Goal: Task Accomplishment & Management: Use online tool/utility

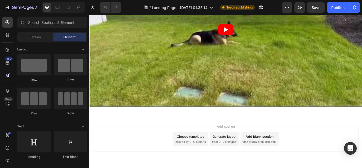
scroll to position [1202, 0]
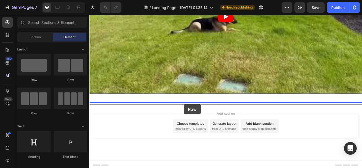
drag, startPoint x: 133, startPoint y: 87, endPoint x: 103, endPoint y: 38, distance: 57.4
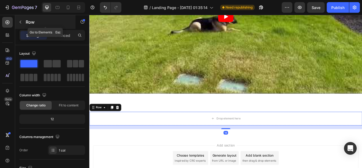
click at [21, 21] on icon "button" at bounding box center [21, 22] width 2 height 3
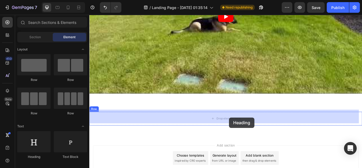
drag, startPoint x: 136, startPoint y: 160, endPoint x: 215, endPoint y: 18, distance: 162.5
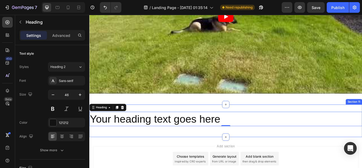
click at [197, 137] on h2 "Your heading text goes here" at bounding box center [248, 136] width 318 height 17
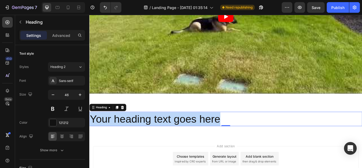
click at [197, 137] on p "Your heading text goes here" at bounding box center [248, 136] width 317 height 16
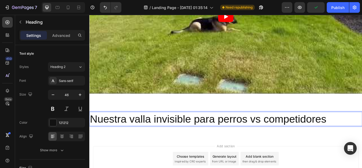
click at [216, 129] on p "Nuestra valla invisible para perros vs competidores" at bounding box center [248, 136] width 317 height 16
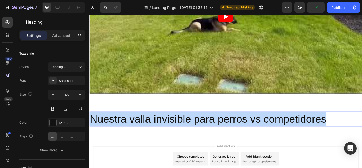
click at [216, 129] on p "Nuestra valla invisible para perros vs competidores" at bounding box center [248, 136] width 317 height 16
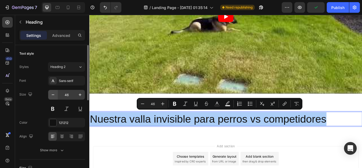
click at [55, 95] on icon "button" at bounding box center [52, 94] width 5 height 5
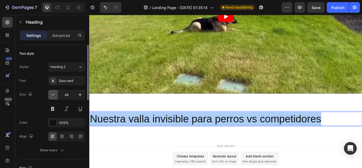
click at [55, 95] on icon "button" at bounding box center [52, 94] width 5 height 5
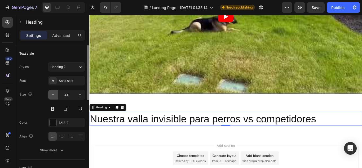
click at [55, 95] on icon "button" at bounding box center [52, 94] width 5 height 5
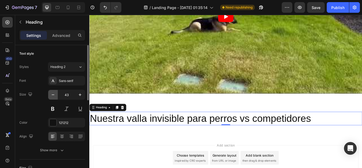
click at [55, 95] on icon "button" at bounding box center [52, 94] width 5 height 5
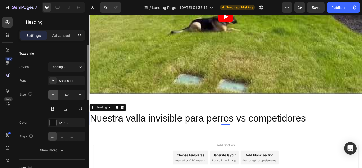
click at [55, 95] on icon "button" at bounding box center [52, 94] width 5 height 5
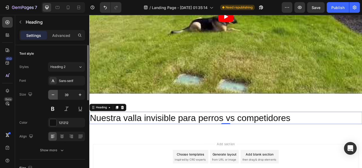
click at [55, 95] on icon "button" at bounding box center [52, 94] width 5 height 5
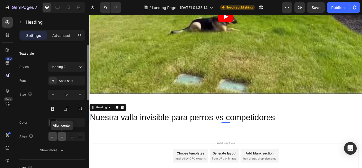
click at [64, 137] on icon at bounding box center [61, 136] width 5 height 5
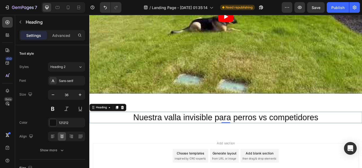
click at [239, 133] on p "Nuestra valla invisible para perros vs competidores" at bounding box center [248, 134] width 317 height 12
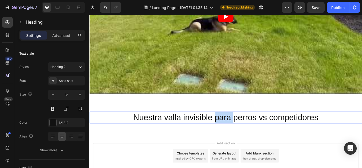
click at [239, 133] on p "Nuestra valla invisible para perros vs competidores" at bounding box center [248, 134] width 317 height 12
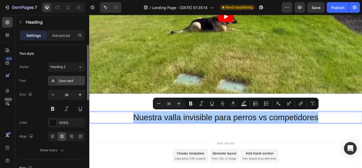
click at [72, 81] on div "Sans-serif" at bounding box center [71, 80] width 25 height 5
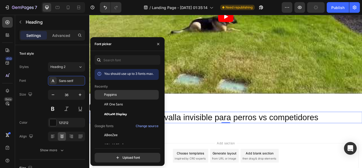
click at [117, 95] on div "Poppins" at bounding box center [131, 94] width 54 height 5
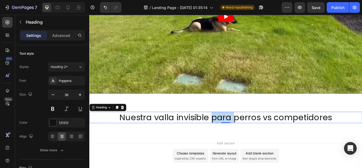
click at [241, 132] on p "Nuestra valla invisible para perros vs competidores" at bounding box center [248, 134] width 317 height 12
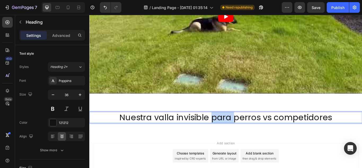
click at [241, 132] on p "Nuestra valla invisible para perros vs competidores" at bounding box center [248, 134] width 317 height 12
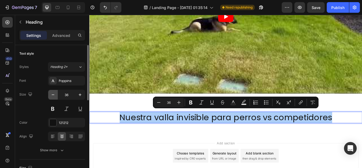
click at [56, 95] on button "button" at bounding box center [53, 95] width 10 height 10
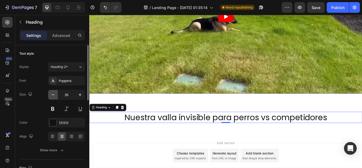
click at [56, 95] on button "button" at bounding box center [53, 95] width 10 height 10
type input "34"
click at [215, 129] on p "Nuestra valla invisible para perros vs competidores" at bounding box center [248, 134] width 317 height 12
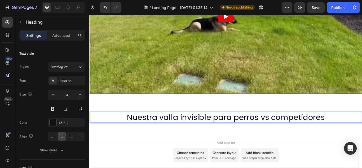
click at [238, 131] on p "Nuestra valla invisible para perros vs competidores" at bounding box center [248, 134] width 317 height 12
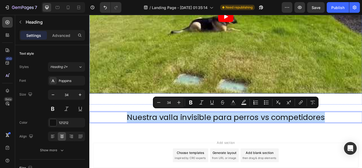
click at [221, 85] on article at bounding box center [248, 17] width 318 height 179
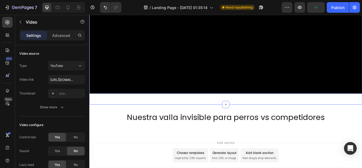
click at [152, 113] on div "Video 16 Section 10" at bounding box center [248, 22] width 318 height 194
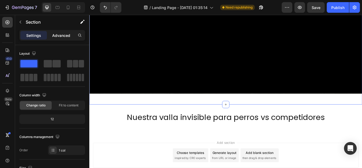
click at [64, 34] on p "Advanced" at bounding box center [61, 36] width 18 height 6
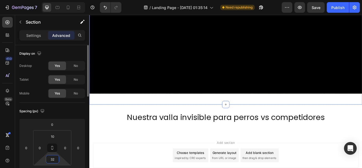
click at [55, 158] on input "32" at bounding box center [52, 159] width 11 height 8
type input "10"
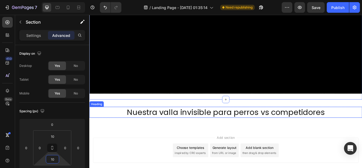
click at [238, 128] on p "Nuestra valla invisible para perros vs competidores" at bounding box center [248, 128] width 317 height 12
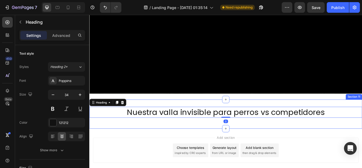
click at [197, 113] on div "Nuestra valla invisible para perros vs competidores Heading 0 Row Section 11" at bounding box center [248, 130] width 318 height 34
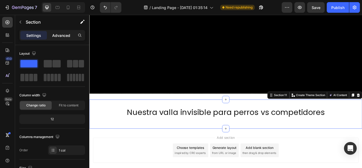
click at [58, 32] on div "Advanced" at bounding box center [61, 35] width 27 height 8
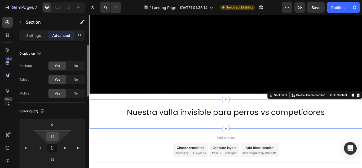
click at [54, 136] on input "32" at bounding box center [52, 136] width 11 height 8
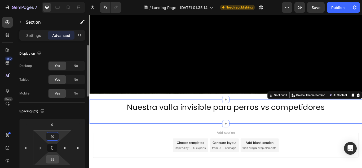
type input "10"
click at [56, 157] on input "32" at bounding box center [52, 159] width 11 height 8
type input "10"
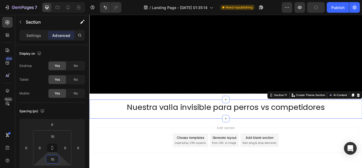
click at [360, 159] on div "Add section Choose templates inspired by CRO experts Generate layout from URL o…" at bounding box center [249, 160] width 310 height 29
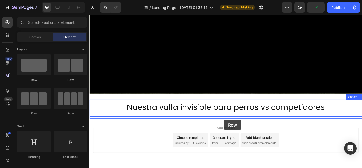
drag, startPoint x: 121, startPoint y: 81, endPoint x: 246, endPoint y: 137, distance: 137.4
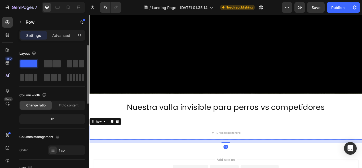
scroll to position [159, 0]
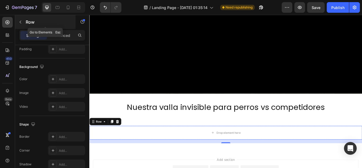
click at [19, 20] on button "button" at bounding box center [20, 22] width 8 height 8
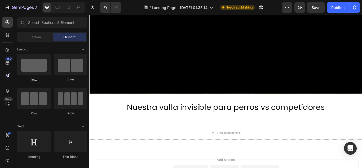
drag, startPoint x: 89, startPoint y: 56, endPoint x: 89, endPoint y: 61, distance: 4.2
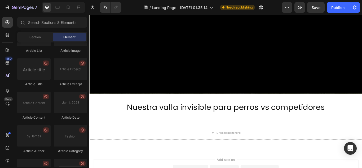
scroll to position [1447, 0]
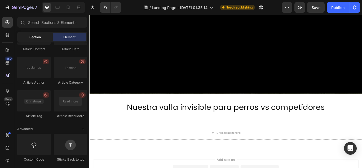
click at [41, 35] on div "Section" at bounding box center [34, 37] width 33 height 8
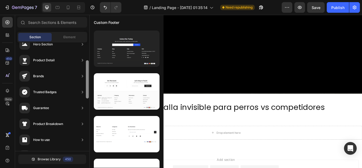
scroll to position [0, 0]
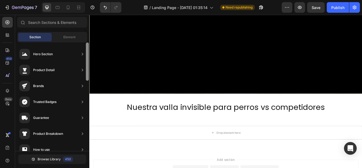
drag, startPoint x: 87, startPoint y: 127, endPoint x: 88, endPoint y: 40, distance: 86.7
click at [88, 40] on div "Sections(18) Elements(83) Section Element Hero Section Product Detail Brands Tr…" at bounding box center [52, 92] width 74 height 150
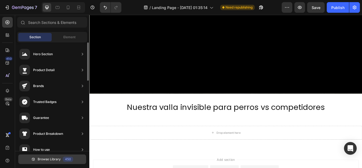
click at [51, 156] on button "Browse Library 450" at bounding box center [52, 159] width 68 height 10
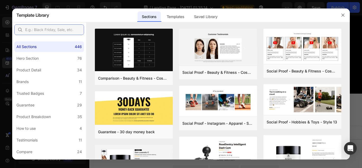
click at [43, 27] on input "text" at bounding box center [49, 29] width 70 height 11
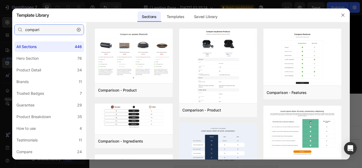
type input "compari"
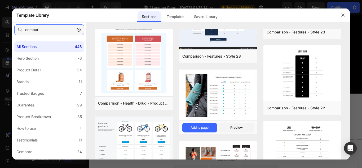
scroll to position [212, 0]
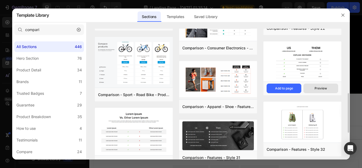
click at [324, 87] on div "Preview" at bounding box center [321, 88] width 12 height 5
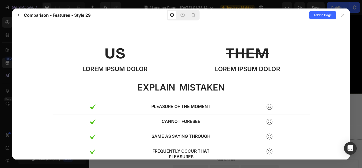
scroll to position [0, 0]
click at [107, 52] on p "US" at bounding box center [114, 53] width 21 height 18
click at [155, 60] on div "US" at bounding box center [114, 53] width 125 height 20
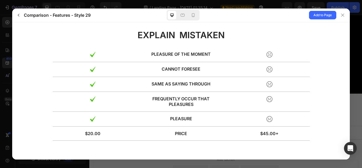
scroll to position [54, 0]
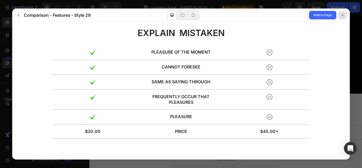
click at [346, 15] on div at bounding box center [343, 15] width 8 height 8
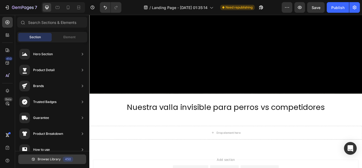
click at [49, 157] on span "Browse Library" at bounding box center [49, 159] width 23 height 5
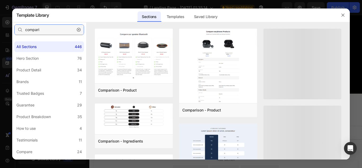
click at [58, 27] on input "compari" at bounding box center [49, 29] width 70 height 11
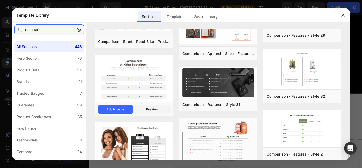
scroll to position [292, 0]
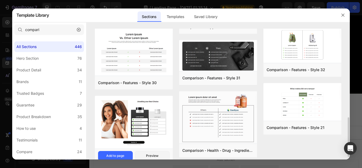
click at [157, 112] on img at bounding box center [134, 123] width 78 height 54
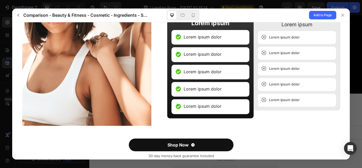
scroll to position [93, 0]
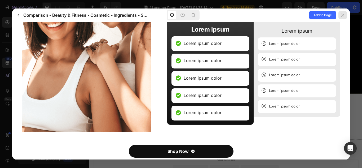
click at [345, 16] on icon at bounding box center [343, 15] width 4 height 4
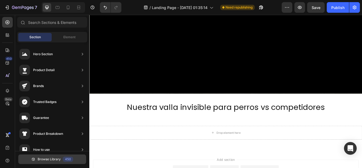
click at [61, 159] on button "Browse Library 450" at bounding box center [52, 159] width 68 height 10
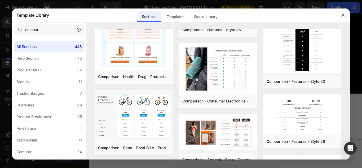
scroll to position [0, 0]
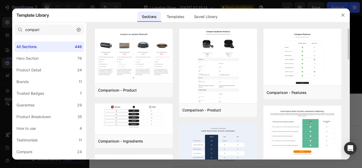
drag, startPoint x: 348, startPoint y: 52, endPoint x: 349, endPoint y: 64, distance: 11.7
click at [349, 64] on div "Comparison - Product Add to page Preview Comparison - Ingredients Add to page P…" at bounding box center [218, 94] width 264 height 131
drag, startPoint x: 348, startPoint y: 51, endPoint x: 349, endPoint y: 60, distance: 8.9
click at [349, 60] on div "Comparison - Product Add to page Preview Comparison - Ingredients Add to page P…" at bounding box center [218, 94] width 264 height 131
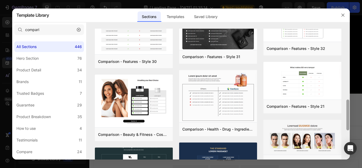
scroll to position [316, 0]
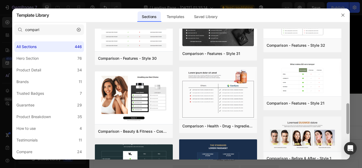
drag, startPoint x: 348, startPoint y: 99, endPoint x: 344, endPoint y: 117, distance: 18.6
click at [344, 117] on div "Comparison - Product Add to page Preview Comparison - Ingredients Add to page P…" at bounding box center [218, 94] width 264 height 131
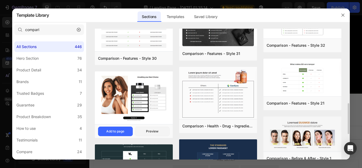
click at [150, 100] on img at bounding box center [134, 98] width 78 height 54
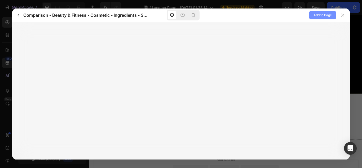
click at [331, 18] on span "Add to Page" at bounding box center [323, 15] width 18 height 6
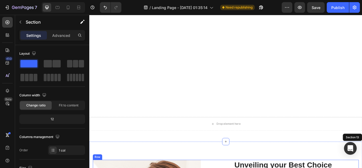
scroll to position [1358, 0]
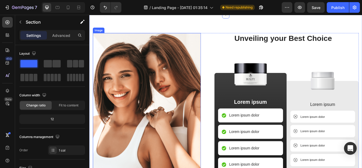
click at [160, 85] on img at bounding box center [156, 124] width 126 height 177
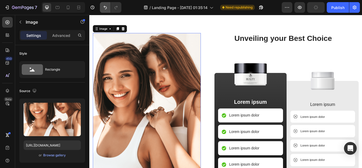
type input "[URL][DOMAIN_NAME]"
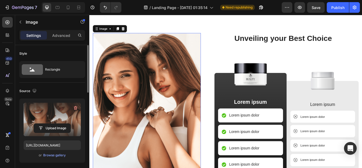
click at [53, 122] on label at bounding box center [52, 119] width 57 height 33
click at [53, 124] on input "file" at bounding box center [52, 128] width 37 height 9
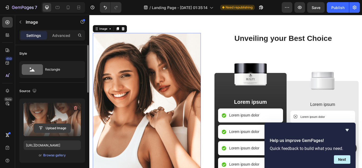
click at [56, 124] on input "file" at bounding box center [52, 128] width 37 height 9
type input "C:\fakepath\Hf9bffb38c39d4cd0aa9fb848797f9d6bN.avif"
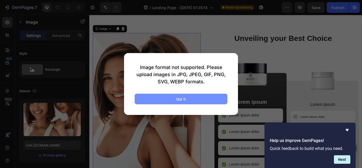
click at [191, 100] on button "Got it" at bounding box center [181, 99] width 93 height 11
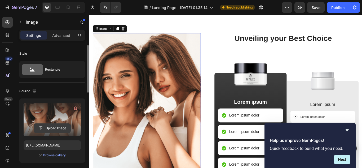
click at [47, 126] on input "file" at bounding box center [52, 128] width 37 height 9
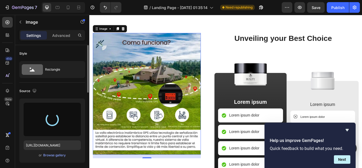
type input "[URL][DOMAIN_NAME]"
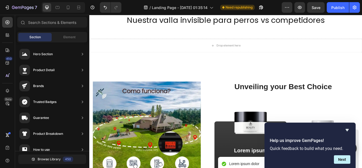
scroll to position [1296, 0]
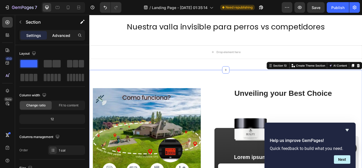
click at [60, 36] on p "Advanced" at bounding box center [61, 36] width 18 height 6
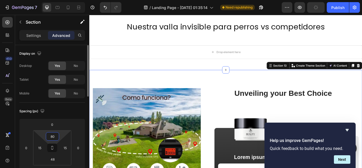
click at [53, 134] on input "80" at bounding box center [52, 136] width 11 height 8
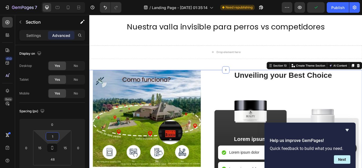
type input "10"
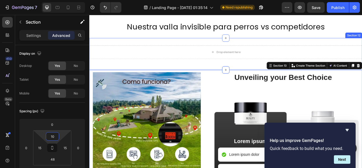
click at [179, 42] on div "Drop element here Row Section 12" at bounding box center [248, 60] width 318 height 37
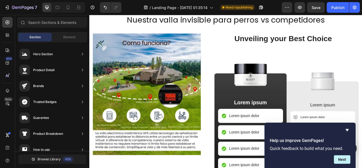
scroll to position [1310, 0]
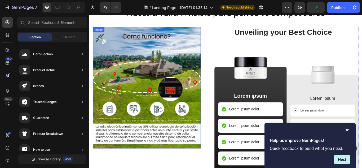
click at [204, 53] on img at bounding box center [156, 100] width 126 height 142
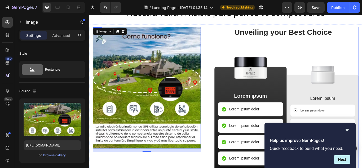
click at [222, 37] on div "Image 16 Unveiling your Best Choice Heading Image Lorem ipsum Text Block Lorem …" at bounding box center [248, 123] width 310 height 189
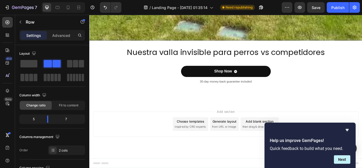
scroll to position [1264, 0]
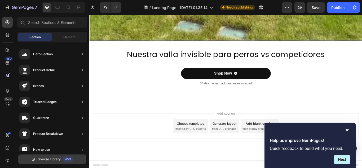
click at [41, 156] on button "Browse Library 450" at bounding box center [52, 159] width 68 height 10
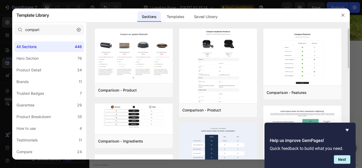
drag, startPoint x: 349, startPoint y: 58, endPoint x: 349, endPoint y: 61, distance: 2.9
click at [349, 61] on div "Comparison - Product Add to page Preview Comparison - Ingredients Add to page P…" at bounding box center [218, 94] width 264 height 131
click at [349, 59] on div "Comparison - Product Add to page Preview Comparison - Ingredients Add to page P…" at bounding box center [218, 94] width 264 height 131
click at [349, 58] on div "Comparison - Product Add to page Preview Comparison - Ingredients Add to page P…" at bounding box center [218, 94] width 264 height 131
drag, startPoint x: 349, startPoint y: 47, endPoint x: 349, endPoint y: 54, distance: 6.1
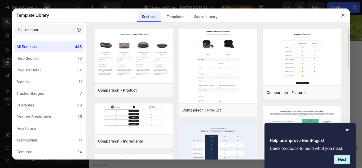
click at [349, 54] on div "Comparison - Product Add to page Preview Comparison - Ingredients Add to page P…" at bounding box center [218, 94] width 264 height 131
click at [285, 91] on div "Add to page" at bounding box center [284, 92] width 18 height 5
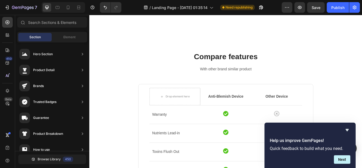
scroll to position [1350, 0]
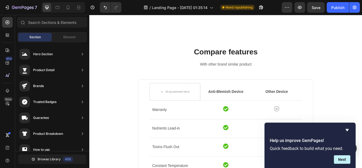
drag, startPoint x: 407, startPoint y: 161, endPoint x: 442, endPoint y: 153, distance: 35.8
click at [244, 103] on p "Anti-Blemish Device" at bounding box center [248, 104] width 58 height 6
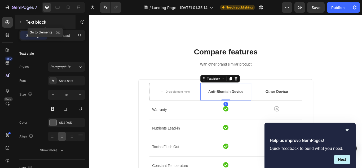
click at [21, 22] on icon "button" at bounding box center [20, 22] width 4 height 4
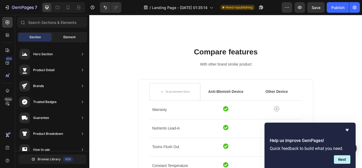
click at [60, 38] on div "Element" at bounding box center [69, 37] width 33 height 8
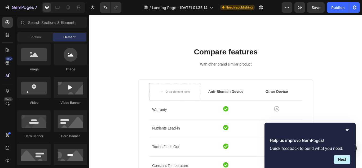
scroll to position [148, 0]
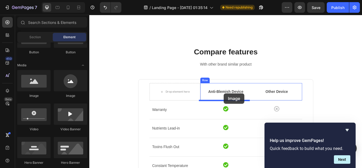
drag, startPoint x: 176, startPoint y: 105, endPoint x: 246, endPoint y: 106, distance: 70.3
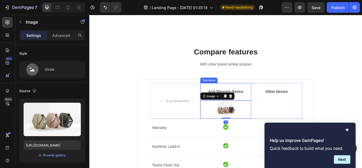
click at [261, 103] on p "Anti-Blemish Device" at bounding box center [248, 104] width 58 height 6
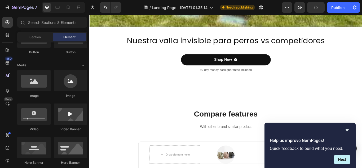
scroll to position [1272, 0]
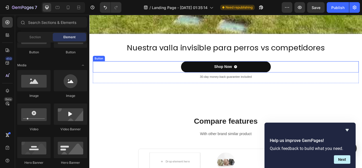
click at [193, 71] on div "Shop Now Button" at bounding box center [248, 75] width 310 height 13
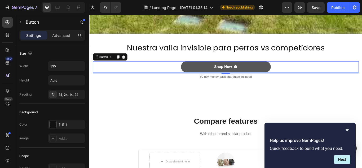
click at [206, 73] on button "Shop Now" at bounding box center [248, 75] width 105 height 13
click at [244, 73] on div "Shop Now" at bounding box center [245, 76] width 21 height 6
click at [244, 73] on p "Shop Now" at bounding box center [245, 76] width 21 height 6
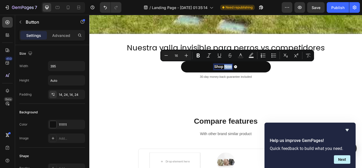
click at [328, 85] on p "30-day money-back guarantee included" at bounding box center [248, 87] width 309 height 5
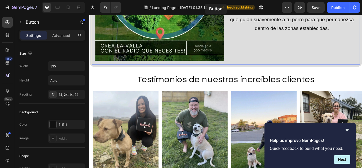
scroll to position [450, 0]
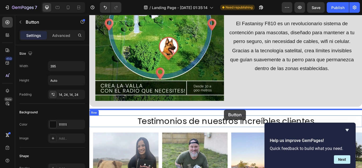
drag, startPoint x: 195, startPoint y: 115, endPoint x: 246, endPoint y: 125, distance: 52.6
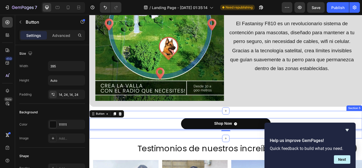
click at [189, 127] on div "Shop Now Button 8 Section 5" at bounding box center [248, 143] width 318 height 32
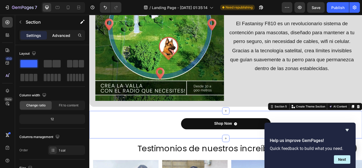
click at [58, 33] on p "Advanced" at bounding box center [61, 36] width 18 height 6
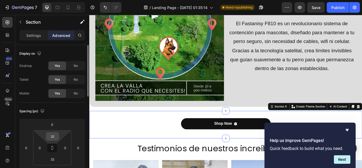
click at [55, 138] on input "32" at bounding box center [52, 136] width 11 height 8
type input "0"
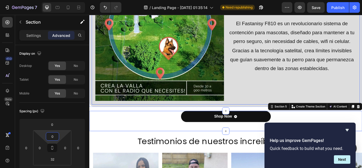
click at [262, 100] on div "Conoce la valla para perros GPS F810: la solución definitiva para la seguridad …" at bounding box center [326, 40] width 150 height 150
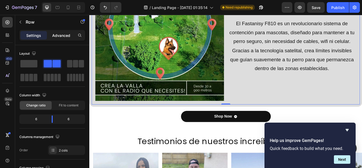
click at [59, 37] on p "Advanced" at bounding box center [61, 36] width 18 height 6
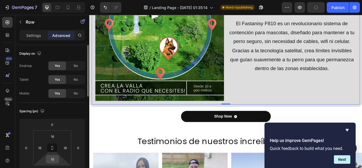
click at [56, 159] on input "16" at bounding box center [52, 159] width 11 height 8
type input "0"
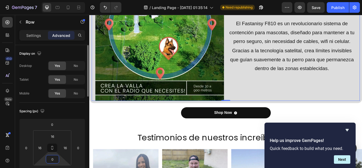
scroll to position [80, 0]
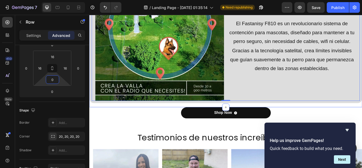
click at [150, 118] on div "Image Conoce la valla para perros GPS F810: la solución definitiva para la segu…" at bounding box center [248, 37] width 318 height 169
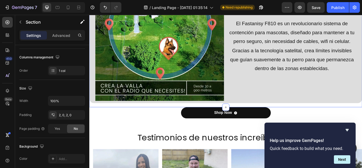
scroll to position [0, 0]
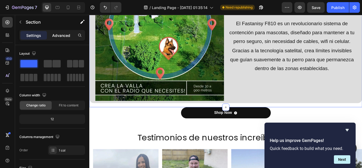
click at [64, 38] on p "Advanced" at bounding box center [61, 36] width 18 height 6
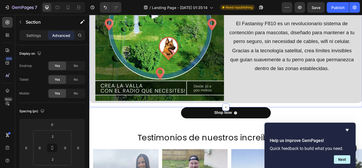
scroll to position [133, 0]
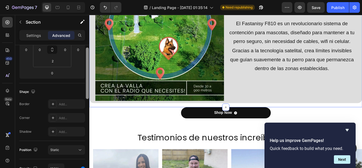
drag, startPoint x: 88, startPoint y: 110, endPoint x: 88, endPoint y: 88, distance: 22.3
click at [88, 88] on div at bounding box center [87, 72] width 3 height 51
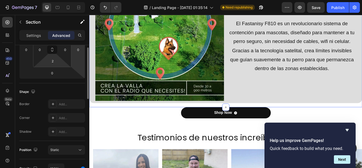
scroll to position [73, 0]
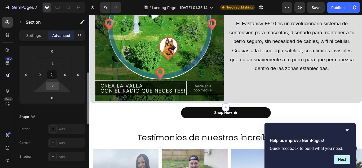
click at [55, 86] on input "2" at bounding box center [52, 86] width 11 height 8
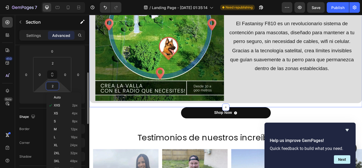
type input "0"
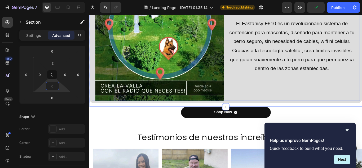
click at [261, 96] on div "Conoce la valla para perros GPS F810: la solución definitiva para la seguridad …" at bounding box center [326, 40] width 150 height 150
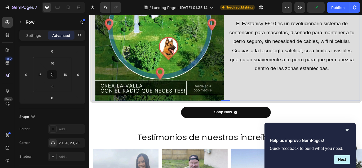
scroll to position [0, 0]
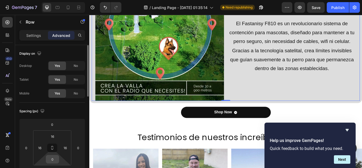
click at [53, 158] on input "0" at bounding box center [52, 159] width 11 height 8
type input "16"
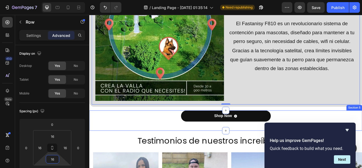
click at [237, 141] on div "Shop Now Button Section 5" at bounding box center [248, 138] width 318 height 24
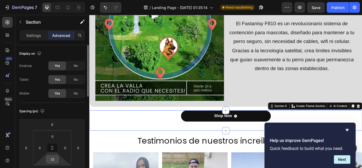
click at [52, 163] on input "32" at bounding box center [52, 159] width 11 height 8
type input "0"
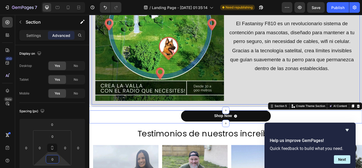
click at [310, 98] on div "Conoce la valla para perros GPS F810: la solución definitiva para la seguridad …" at bounding box center [326, 40] width 150 height 150
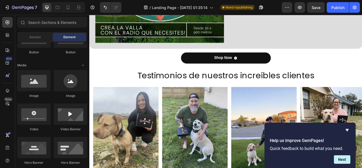
scroll to position [482, 0]
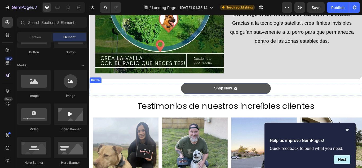
click at [270, 95] on button "Shop Now" at bounding box center [248, 100] width 105 height 13
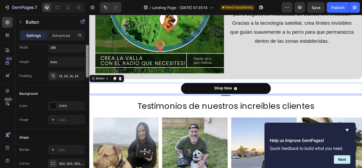
scroll to position [49, 0]
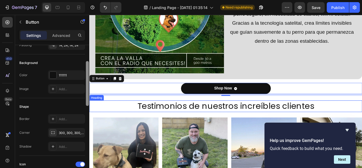
drag, startPoint x: 176, startPoint y: 93, endPoint x: 178, endPoint y: 123, distance: 30.6
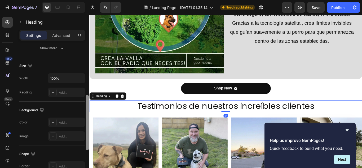
scroll to position [112, 0]
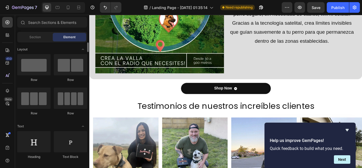
scroll to position [80, 0]
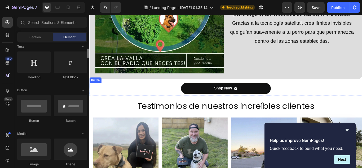
click at [187, 99] on div "Shop Now Button" at bounding box center [248, 100] width 318 height 13
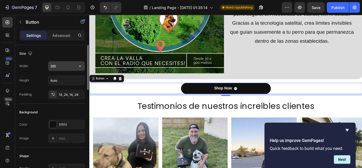
click at [63, 65] on input "395" at bounding box center [66, 66] width 37 height 10
click at [79, 67] on icon "button" at bounding box center [79, 65] width 5 height 5
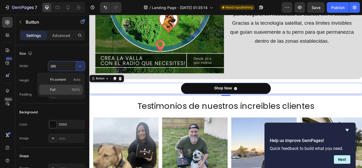
click at [74, 90] on span "100%" at bounding box center [76, 89] width 9 height 5
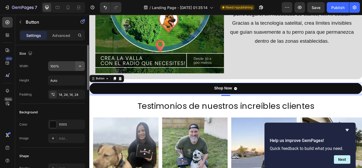
click at [79, 65] on icon "button" at bounding box center [79, 65] width 5 height 5
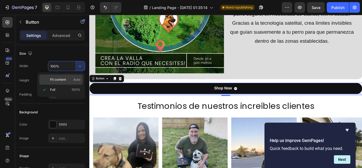
click at [77, 76] on div "Fit content Auto" at bounding box center [60, 79] width 43 height 10
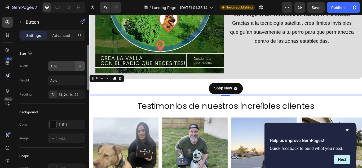
click at [79, 67] on icon "button" at bounding box center [79, 65] width 5 height 5
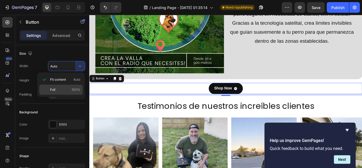
click at [69, 87] on div "Full 100%" at bounding box center [60, 90] width 43 height 10
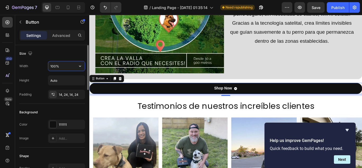
click at [59, 66] on input "100%" at bounding box center [66, 66] width 37 height 10
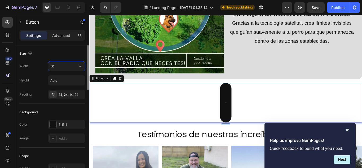
type input "5"
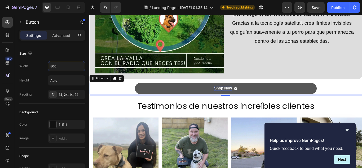
type input "800"
click at [238, 98] on div "Shop Now" at bounding box center [245, 101] width 21 height 6
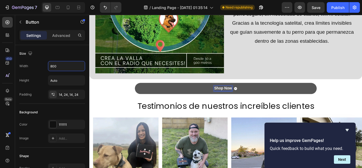
click at [238, 98] on p "Shop Now" at bounding box center [245, 101] width 21 height 6
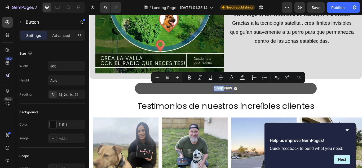
click at [244, 98] on p "Shop Now" at bounding box center [245, 101] width 21 height 6
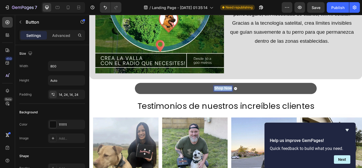
click at [244, 98] on p "Shop Now" at bounding box center [245, 101] width 21 height 6
click at [142, 94] on button "¡" at bounding box center [248, 100] width 212 height 13
click at [142, 94] on button "¡ Quiero" at bounding box center [248, 100] width 212 height 13
click at [142, 94] on button "¡ Quiero cuidar" at bounding box center [248, 100] width 212 height 13
click at [142, 94] on button "¡ Quiero cuidar a" at bounding box center [248, 100] width 212 height 13
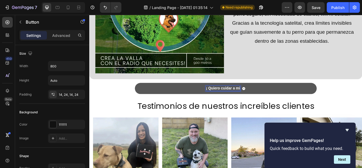
click at [142, 94] on button "¡ Quiero cuidar a mi" at bounding box center [248, 100] width 212 height 13
click at [142, 94] on button "¡ Quiero cuidar a mi amada" at bounding box center [248, 100] width 212 height 13
click at [213, 98] on p "¡ Quiero cuidar a mi amada mascota!" at bounding box center [245, 101] width 74 height 6
click at [212, 99] on p "¡ Quiero cuidar a mi amada mascota!" at bounding box center [245, 101] width 74 height 6
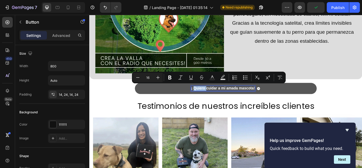
click at [212, 99] on p "¡ Quiero cuidar a mi amada mascota!" at bounding box center [245, 101] width 74 height 6
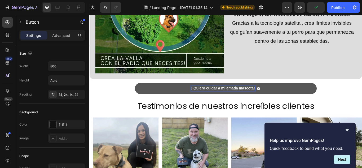
click at [212, 99] on p "¡ Quiero cuidar a mi amada mascota!" at bounding box center [245, 101] width 74 height 6
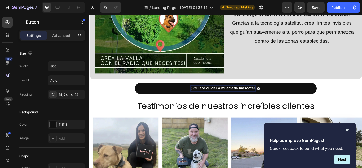
click at [89, 15] on lt-em "¡Quiero" at bounding box center [89, 15] width 0 height 0
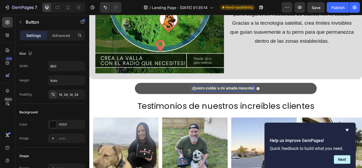
click at [224, 99] on p "¡Quiero cuidar a mi amada mascota!" at bounding box center [245, 101] width 73 height 6
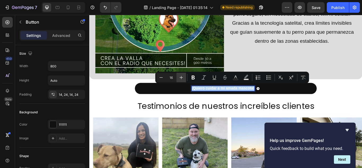
click at [181, 77] on icon "Editor contextual toolbar" at bounding box center [181, 77] width 3 height 3
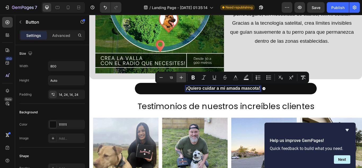
click at [181, 77] on icon "Editor contextual toolbar" at bounding box center [181, 77] width 3 height 3
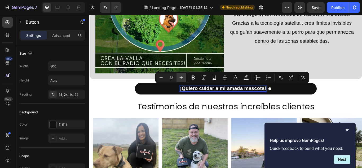
click at [181, 77] on icon "Editor contextual toolbar" at bounding box center [181, 77] width 3 height 3
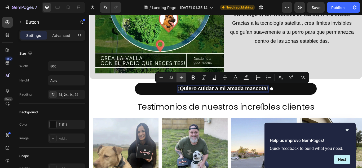
click at [181, 77] on icon "Editor contextual toolbar" at bounding box center [181, 77] width 3 height 3
type input "26"
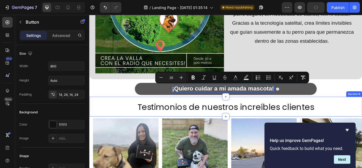
click at [225, 103] on button "¡Quiero cuidar a mi amada mascota!" at bounding box center [248, 101] width 212 height 14
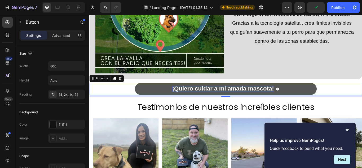
click at [223, 97] on span "¡Quiero cuidar a mi amada mascota!" at bounding box center [245, 100] width 119 height 8
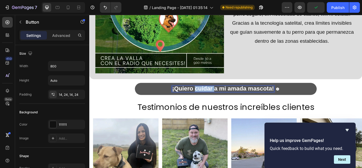
click at [223, 97] on span "¡Quiero cuidar a mi amada mascota!" at bounding box center [245, 100] width 119 height 8
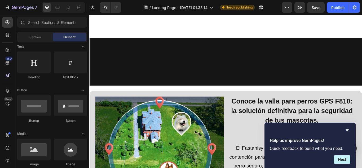
scroll to position [495, 0]
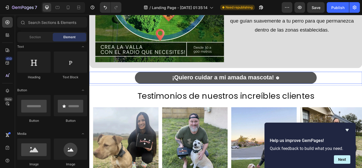
click at [330, 86] on button "¡Quiero cuidar a mi amada mascota!" at bounding box center [248, 88] width 212 height 14
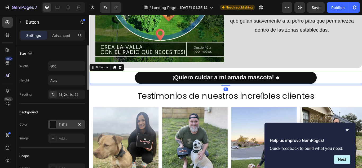
click at [68, 135] on div "Add..." at bounding box center [66, 138] width 37 height 10
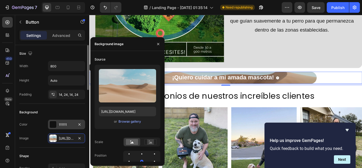
click at [67, 126] on div "111111" at bounding box center [66, 124] width 15 height 5
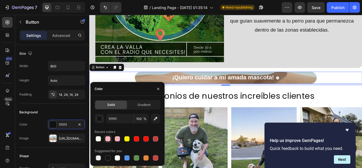
click at [110, 138] on div at bounding box center [107, 138] width 5 height 5
type input "F5B4BA"
click at [79, 137] on icon "button" at bounding box center [79, 138] width 2 height 2
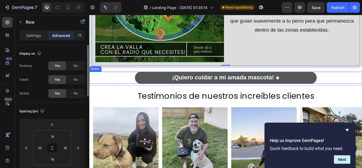
click at [314, 86] on button "¡Quiero cuidar a mi amada mascota!" at bounding box center [248, 88] width 212 height 14
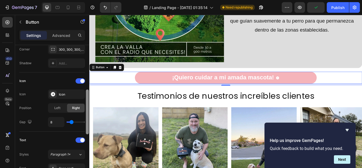
scroll to position [136, 0]
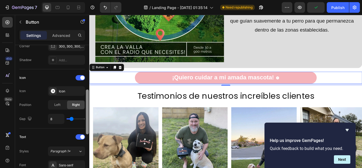
click at [86, 118] on div at bounding box center [87, 111] width 3 height 45
click at [70, 90] on div "Icon" at bounding box center [71, 91] width 25 height 5
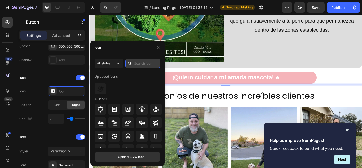
click at [140, 66] on input "text" at bounding box center [142, 64] width 35 height 10
type input "pet"
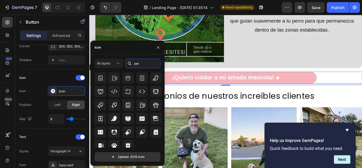
scroll to position [63, 0]
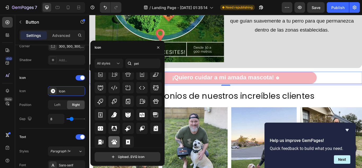
click at [116, 142] on icon at bounding box center [114, 141] width 6 height 5
click at [61, 73] on div "Icon Icon Paw print filled Position Left Right Gap 8" at bounding box center [52, 98] width 66 height 59
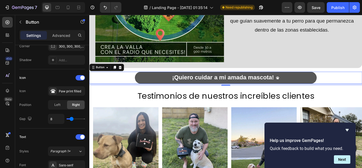
click at [307, 86] on icon at bounding box center [309, 88] width 4 height 4
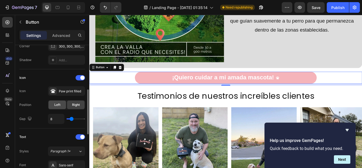
click at [61, 106] on div "Left" at bounding box center [57, 104] width 17 height 8
type input "4"
type input "5"
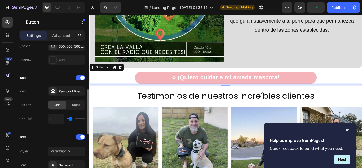
type input "7"
type input "8"
type input "10"
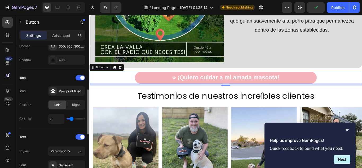
type input "10"
type input "13"
type input "15"
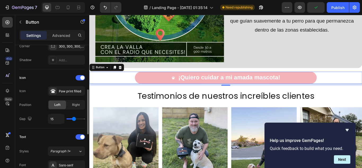
type input "16"
type input "17"
type input "18"
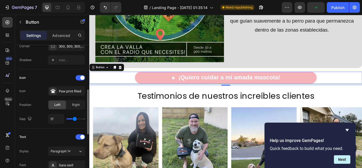
type input "18"
type input "17"
type input "14"
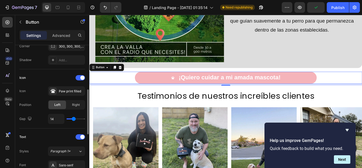
type input "10"
type input "9"
type input "8"
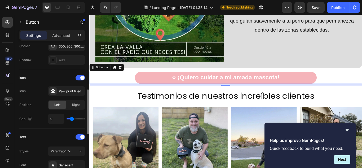
type input "8"
type input "9"
type input "11"
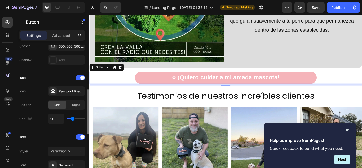
type input "19"
type input "26"
type input "27"
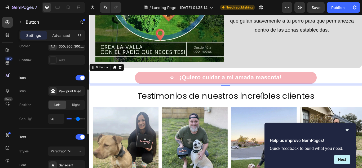
type input "27"
type input "20"
type input "18"
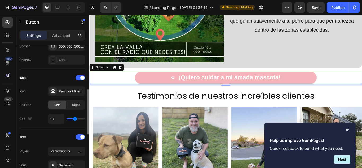
type input "17"
type input "16"
drag, startPoint x: 70, startPoint y: 119, endPoint x: 74, endPoint y: 118, distance: 4.6
type input "16"
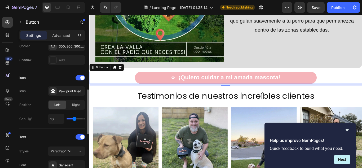
click at [74, 118] on input "range" at bounding box center [76, 118] width 19 height 1
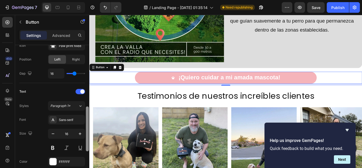
scroll to position [183, 0]
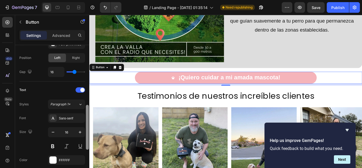
drag, startPoint x: 87, startPoint y: 103, endPoint x: 87, endPoint y: 118, distance: 15.4
click at [87, 118] on div at bounding box center [87, 127] width 3 height 45
click at [79, 132] on icon "button" at bounding box center [79, 131] width 5 height 5
click at [79, 131] on icon "button" at bounding box center [79, 131] width 5 height 5
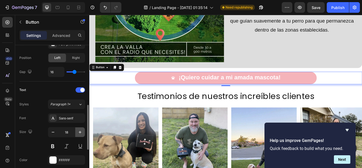
click at [79, 131] on icon "button" at bounding box center [79, 131] width 5 height 5
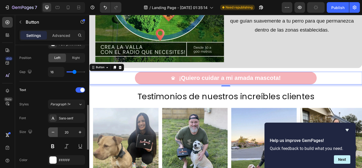
click at [54, 132] on icon "button" at bounding box center [52, 131] width 5 height 5
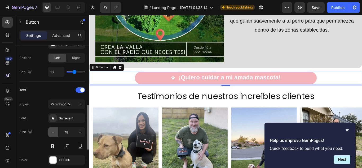
click at [54, 132] on icon "button" at bounding box center [52, 131] width 5 height 5
type input "16"
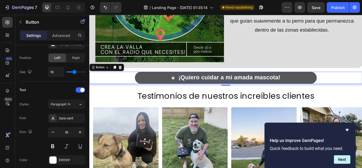
click at [258, 85] on span "¡Quiero cuidar a mi amada mascota!" at bounding box center [252, 88] width 119 height 8
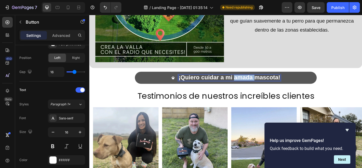
click at [258, 85] on span "¡Quiero cuidar a mi amada mascota!" at bounding box center [252, 88] width 119 height 8
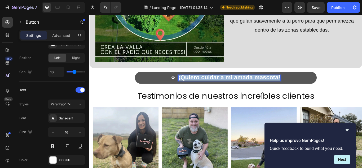
click at [258, 85] on span "¡Quiero cuidar a mi amada mascota!" at bounding box center [252, 88] width 119 height 8
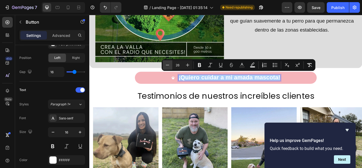
click at [170, 64] on icon "Editor contextual toolbar" at bounding box center [167, 64] width 5 height 5
click at [166, 64] on icon "Editor contextual toolbar" at bounding box center [167, 64] width 5 height 5
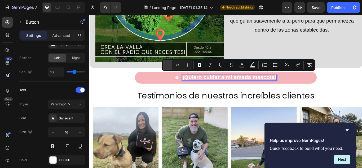
click at [166, 64] on icon "Editor contextual toolbar" at bounding box center [167, 64] width 5 height 5
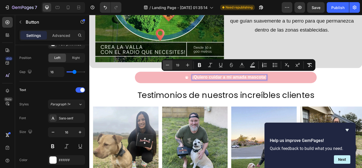
click at [166, 64] on icon "Editor contextual toolbar" at bounding box center [167, 64] width 5 height 5
type input "16"
click at [81, 133] on icon "button" at bounding box center [79, 131] width 5 height 5
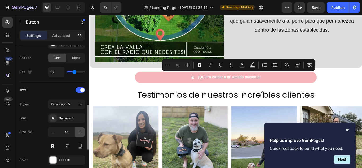
click at [81, 133] on icon "button" at bounding box center [79, 131] width 5 height 5
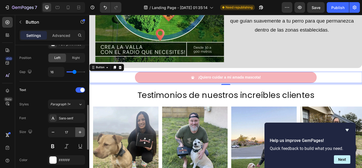
click at [81, 133] on icon "button" at bounding box center [79, 131] width 5 height 5
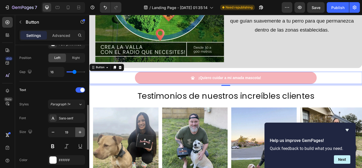
click at [81, 133] on icon "button" at bounding box center [79, 131] width 5 height 5
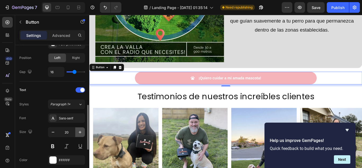
click at [81, 133] on icon "button" at bounding box center [79, 131] width 5 height 5
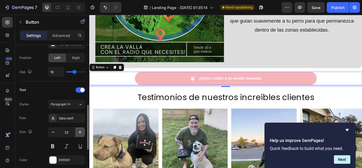
click at [81, 133] on icon "button" at bounding box center [79, 131] width 5 height 5
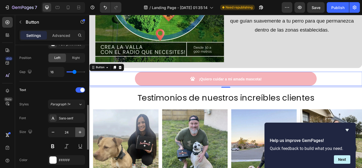
click at [81, 133] on icon "button" at bounding box center [79, 131] width 5 height 5
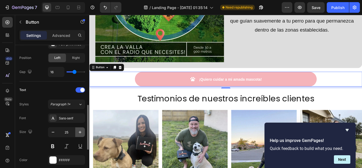
click at [81, 133] on icon "button" at bounding box center [79, 131] width 5 height 5
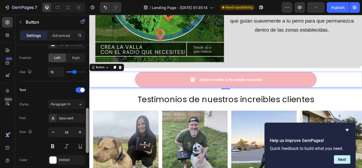
scroll to position [186, 0]
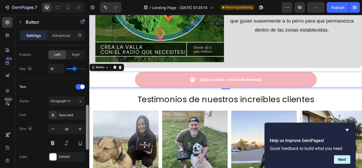
click at [88, 118] on div at bounding box center [87, 127] width 3 height 45
click at [76, 97] on button "Paragraph 1*" at bounding box center [66, 101] width 37 height 10
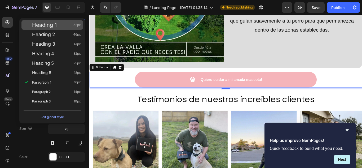
click at [60, 27] on div "Heading 1 52px" at bounding box center [56, 24] width 49 height 5
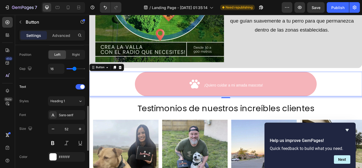
click at [71, 106] on div "Styles Heading 1 Font Sans-serif Size 52 Color FFFFFF Show more" at bounding box center [52, 135] width 66 height 79
click at [72, 100] on div "Heading 1" at bounding box center [64, 101] width 28 height 5
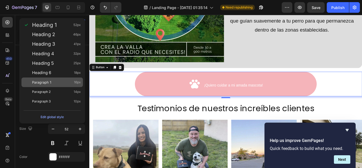
click at [50, 82] on span "Paragraph 1" at bounding box center [41, 82] width 19 height 5
type input "16"
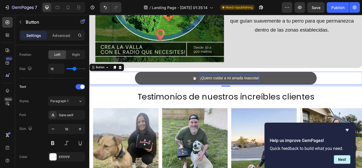
click at [261, 86] on span "¡Quiero cuidar a mi amada mascota!" at bounding box center [252, 88] width 69 height 5
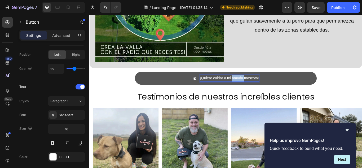
click at [261, 86] on span "¡Quiero cuidar a mi amada mascota!" at bounding box center [252, 88] width 69 height 5
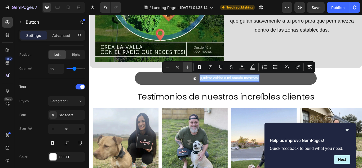
click at [190, 67] on icon "Editor contextual toolbar" at bounding box center [187, 66] width 5 height 5
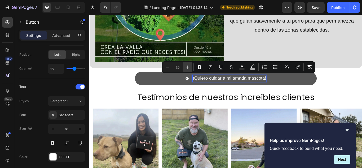
click at [190, 67] on icon "Editor contextual toolbar" at bounding box center [187, 66] width 5 height 5
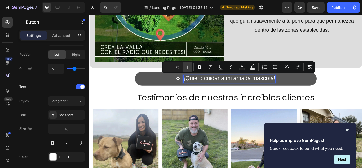
click at [190, 67] on icon "Editor contextual toolbar" at bounding box center [187, 66] width 5 height 5
type input "26"
click at [67, 116] on div "Sans-serif" at bounding box center [71, 115] width 25 height 5
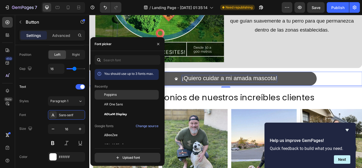
click at [111, 94] on span "Poppins" at bounding box center [110, 94] width 13 height 5
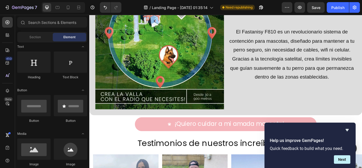
scroll to position [507, 0]
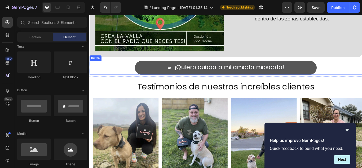
click at [329, 70] on button "¡Quiero cuidar a mi amada mascota!" at bounding box center [248, 76] width 212 height 16
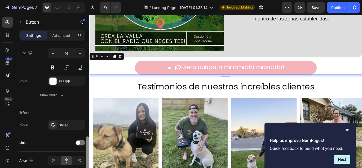
scroll to position [266, 0]
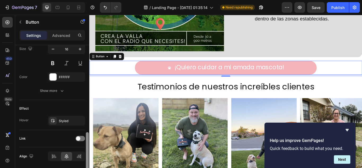
drag, startPoint x: 87, startPoint y: 55, endPoint x: 83, endPoint y: 142, distance: 87.0
click at [83, 142] on div "Size Width 800 Height Auto Padding 14, 24, 14, 24 Background Color F5B4BA Image…" at bounding box center [52, 114] width 74 height 138
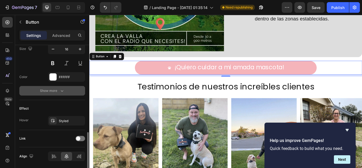
click at [61, 93] on icon "button" at bounding box center [61, 90] width 5 height 5
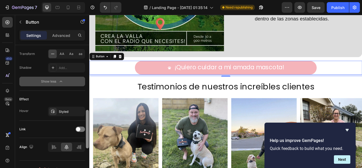
drag, startPoint x: 88, startPoint y: 144, endPoint x: 92, endPoint y: 171, distance: 26.8
click at [92, 0] on html "7 / Landing Page - [DATE] 01:35:14 Need republishing Preview Save Publish 450 B…" at bounding box center [181, 0] width 362 height 0
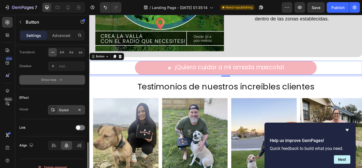
click at [70, 108] on div "Styled" at bounding box center [66, 110] width 15 height 5
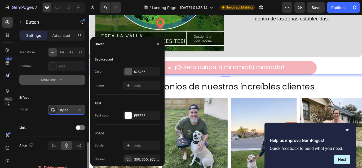
click at [55, 110] on icon at bounding box center [53, 110] width 4 height 4
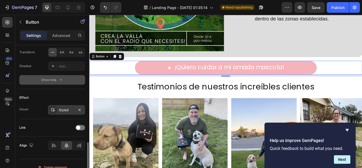
click at [55, 110] on icon at bounding box center [53, 110] width 4 height 4
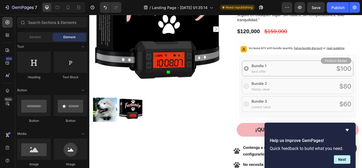
scroll to position [133, 0]
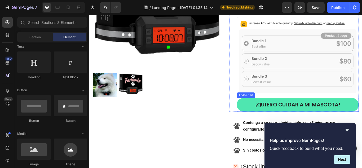
click at [362, 115] on button "¡qUIERO CUIDAR A MI MASCOTA!" at bounding box center [332, 120] width 142 height 16
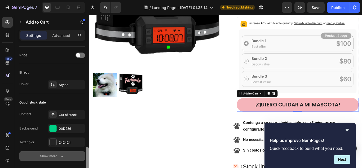
scroll to position [377, 0]
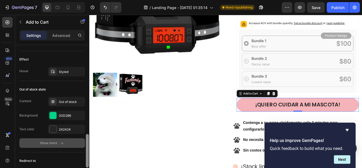
drag, startPoint x: 87, startPoint y: 50, endPoint x: 84, endPoint y: 142, distance: 91.5
click at [84, 142] on div "Layout Product source Cerco Inalámbrico GPS para Perro: Protege a tu Mejor Amig…" at bounding box center [52, 114] width 74 height 138
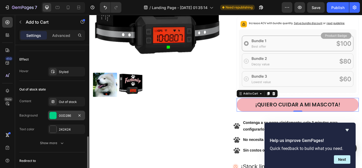
click at [69, 116] on div "00D286" at bounding box center [66, 115] width 15 height 5
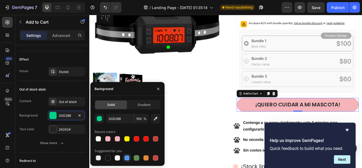
click at [126, 157] on div at bounding box center [126, 157] width 5 height 5
type input "5594E7"
click at [216, 77] on div at bounding box center [168, 18] width 151 height 183
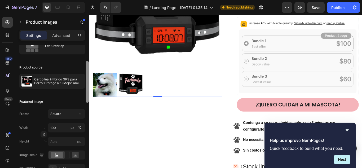
scroll to position [2, 0]
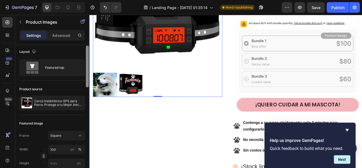
drag, startPoint x: 176, startPoint y: 75, endPoint x: 90, endPoint y: 63, distance: 86.4
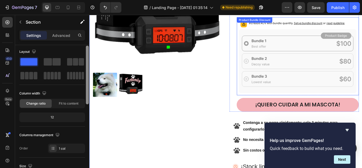
scroll to position [0, 0]
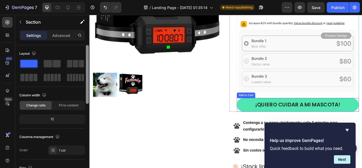
click at [362, 118] on button "¡qUIERO CUIDAR A MI MASCOTA!" at bounding box center [332, 120] width 142 height 16
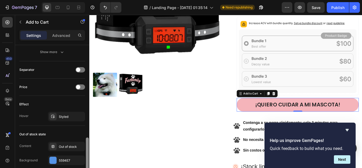
scroll to position [314, 0]
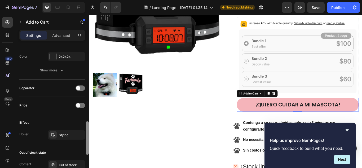
click at [40, 155] on div "Out of stock state" at bounding box center [52, 152] width 66 height 8
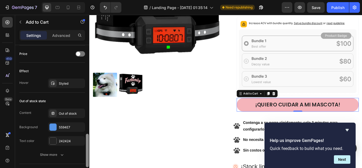
scroll to position [374, 0]
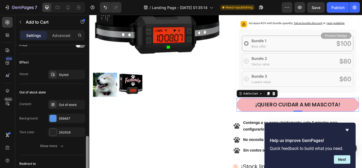
drag, startPoint x: 0, startPoint y: 134, endPoint x: 89, endPoint y: 143, distance: 89.3
click at [89, 143] on div at bounding box center [87, 114] width 4 height 138
click at [108, 7] on button "Undo/Redo" at bounding box center [105, 7] width 11 height 11
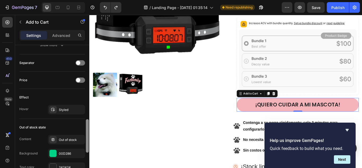
scroll to position [331, 0]
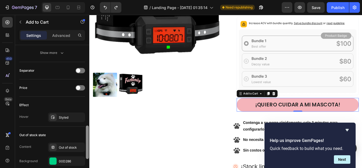
drag, startPoint x: 87, startPoint y: 146, endPoint x: 89, endPoint y: 135, distance: 10.5
click at [89, 135] on div at bounding box center [87, 114] width 4 height 138
click at [73, 115] on div "Styled" at bounding box center [66, 117] width 15 height 5
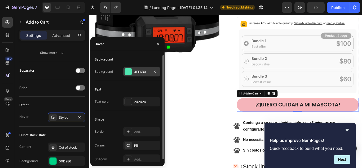
click at [139, 70] on div "4FE6B0" at bounding box center [141, 71] width 15 height 5
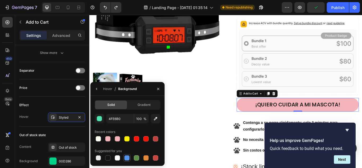
click at [125, 156] on div at bounding box center [126, 157] width 5 height 5
type input "5594E7"
click at [225, 106] on div at bounding box center [168, 96] width 151 height 28
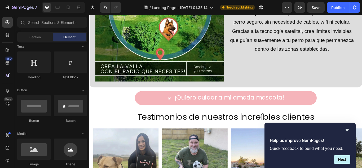
scroll to position [475, 0]
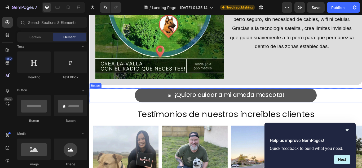
click at [324, 104] on button "¡Quiero cuidar a mi amada mascota!" at bounding box center [248, 108] width 212 height 16
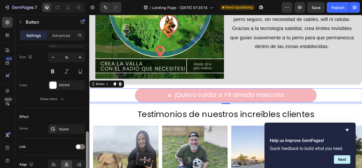
scroll to position [262, 0]
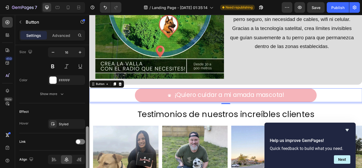
drag, startPoint x: 88, startPoint y: 57, endPoint x: 87, endPoint y: 143, distance: 85.9
click at [87, 143] on div at bounding box center [87, 148] width 3 height 45
click at [76, 121] on div "Styled" at bounding box center [66, 124] width 37 height 10
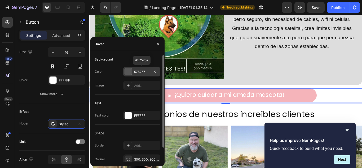
click at [144, 68] on div "575757" at bounding box center [141, 72] width 37 height 10
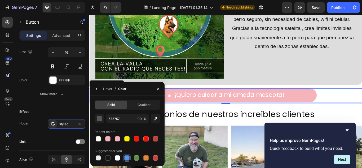
click at [126, 158] on div at bounding box center [126, 157] width 5 height 5
type input "5594E7"
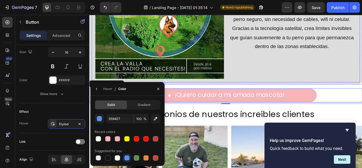
click at [297, 67] on div "Conoce la valla para perros GPS F810: la solución definitiva para la seguridad …" at bounding box center [326, 14] width 150 height 150
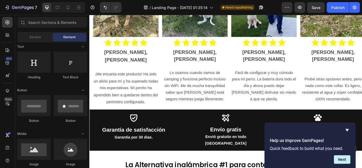
scroll to position [698, 0]
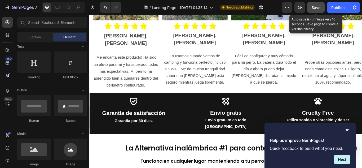
click at [314, 4] on button "Save" at bounding box center [315, 7] width 17 height 11
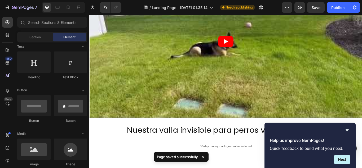
scroll to position [1327, 0]
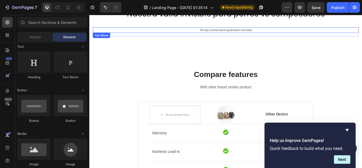
click at [295, 34] on p "30-day money-back guarantee included" at bounding box center [248, 32] width 309 height 5
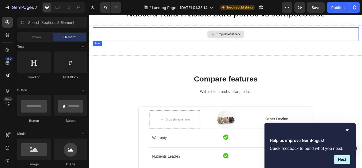
click at [298, 37] on div "Drop element here" at bounding box center [248, 37] width 310 height 16
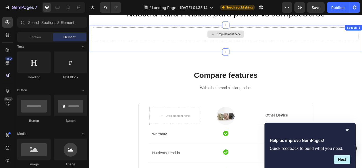
click at [299, 37] on div "Drop element here" at bounding box center [248, 37] width 310 height 16
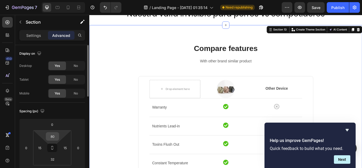
click at [58, 138] on input "80" at bounding box center [52, 136] width 11 height 8
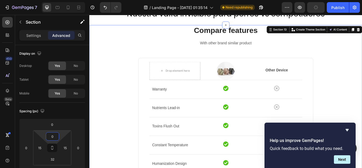
type input "0"
click at [118, 56] on div "Compare features Heading With other brand similar product Text block Drop eleme…" at bounding box center [248, 162] width 310 height 271
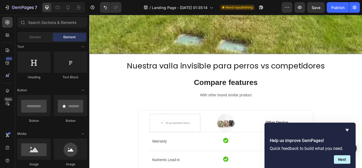
scroll to position [1319, 0]
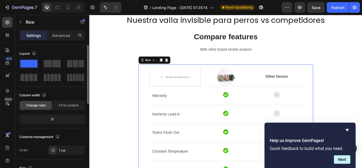
click at [69, 99] on div "Column width Change ratio Fit to content" at bounding box center [52, 100] width 66 height 19
click at [66, 104] on span "Fit to content" at bounding box center [69, 105] width 20 height 5
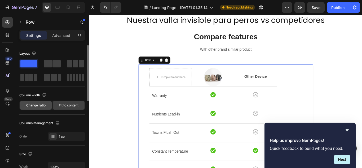
click at [34, 104] on span "Change ratio" at bounding box center [35, 105] width 19 height 5
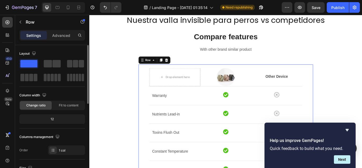
click at [50, 120] on div "12" at bounding box center [52, 118] width 64 height 7
click at [51, 118] on div "12" at bounding box center [52, 118] width 64 height 7
click at [57, 118] on div "12" at bounding box center [52, 118] width 64 height 7
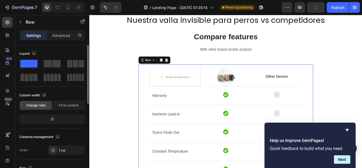
click at [50, 119] on div "12" at bounding box center [52, 118] width 64 height 7
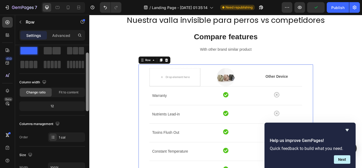
scroll to position [16, 0]
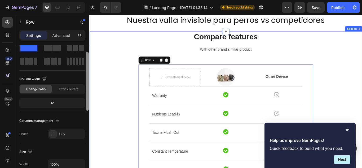
drag, startPoint x: 178, startPoint y: 98, endPoint x: 93, endPoint y: 114, distance: 86.7
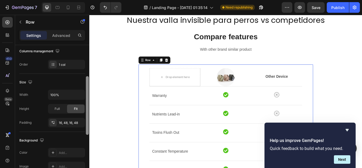
scroll to position [87, 0]
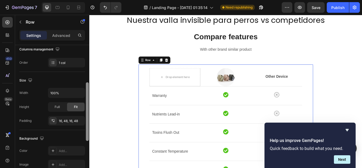
drag, startPoint x: 87, startPoint y: 98, endPoint x: 87, endPoint y: 120, distance: 22.3
click at [87, 120] on div at bounding box center [87, 111] width 3 height 59
click at [71, 94] on input "100%" at bounding box center [66, 93] width 37 height 10
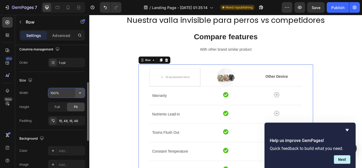
click at [79, 92] on icon "button" at bounding box center [79, 92] width 5 height 5
click at [55, 91] on input "100%" at bounding box center [66, 93] width 37 height 10
type input "900%"
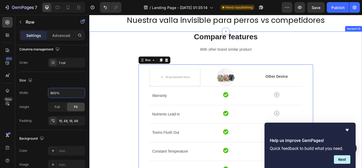
click at [362, 92] on div "Compare features Heading With other brand similar product Text block Drop eleme…" at bounding box center [248, 169] width 310 height 271
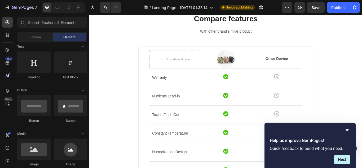
scroll to position [1282, 0]
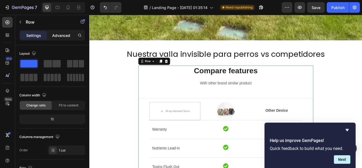
click at [59, 37] on p "Advanced" at bounding box center [61, 36] width 18 height 6
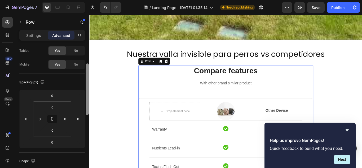
scroll to position [34, 0]
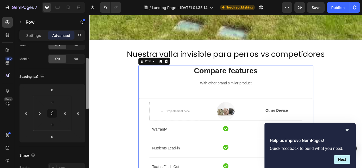
drag, startPoint x: 88, startPoint y: 80, endPoint x: 89, endPoint y: 93, distance: 13.0
click at [89, 93] on div at bounding box center [87, 83] width 3 height 51
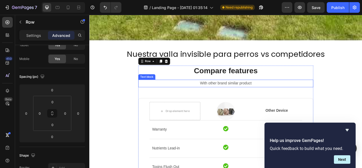
click at [337, 92] on p "With other brand similar product" at bounding box center [248, 95] width 203 height 8
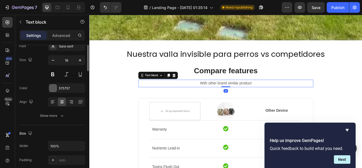
scroll to position [0, 0]
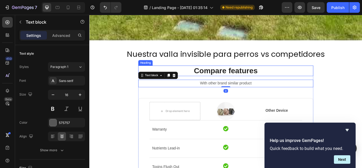
click at [338, 81] on p "Compare features" at bounding box center [248, 79] width 203 height 11
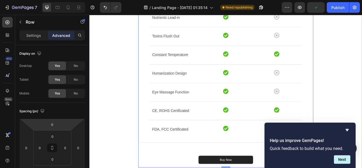
scroll to position [1436, 0]
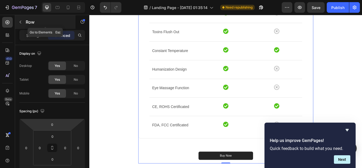
click at [21, 25] on button "button" at bounding box center [20, 22] width 8 height 8
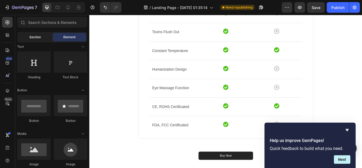
click at [43, 39] on div "Section" at bounding box center [34, 37] width 33 height 8
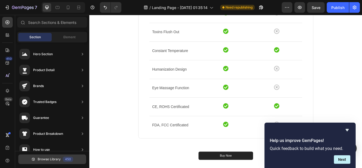
click at [42, 160] on span "Browse Library" at bounding box center [49, 159] width 23 height 5
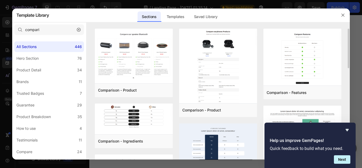
drag, startPoint x: 349, startPoint y: 47, endPoint x: 349, endPoint y: 58, distance: 10.1
click at [349, 58] on div "Comparison - Product Add to page Preview Comparison - Ingredients Add to page P…" at bounding box center [218, 94] width 264 height 131
click at [347, 128] on icon "Hide survey" at bounding box center [347, 130] width 6 height 6
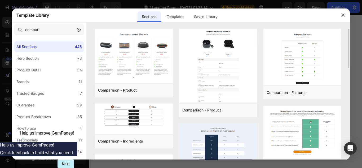
click at [290, 129] on img at bounding box center [302, 132] width 78 height 53
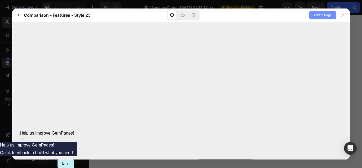
click at [323, 14] on span "Add to Page" at bounding box center [323, 15] width 18 height 6
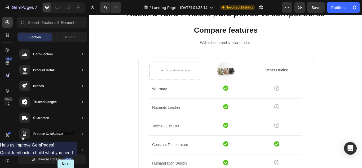
scroll to position [1273, 0]
